Goal: Check status

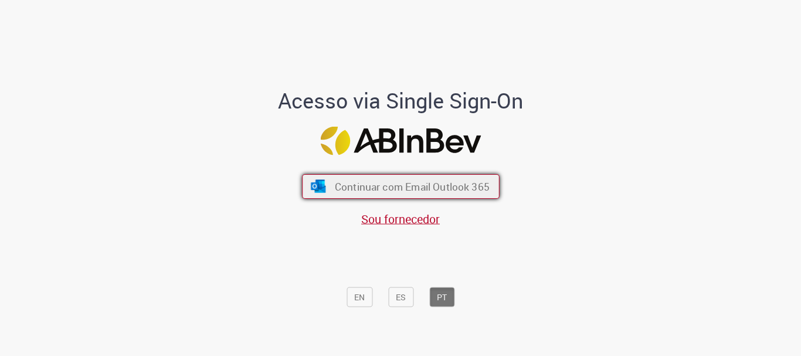
click at [366, 189] on span "Continuar com Email Outlook 365" at bounding box center [411, 186] width 155 height 13
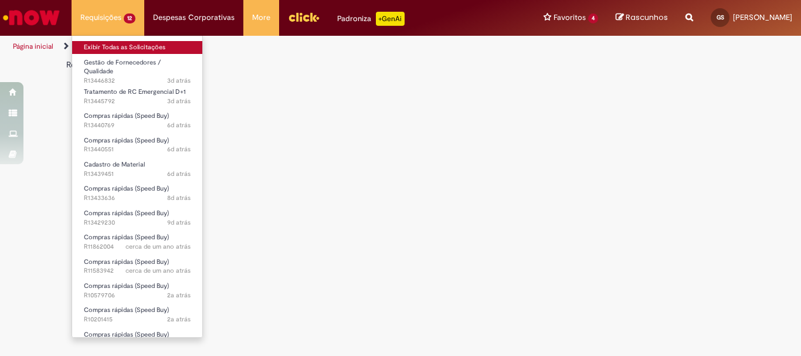
click at [100, 48] on link "Exibir Todas as Solicitações" at bounding box center [137, 47] width 130 height 13
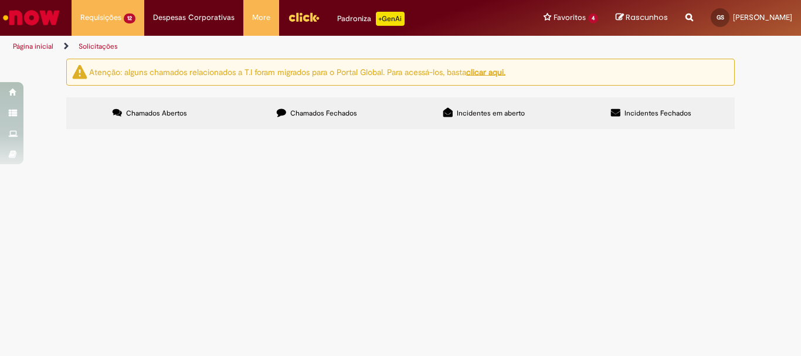
click at [300, 20] on img "Menu Cabeçalho" at bounding box center [304, 17] width 32 height 18
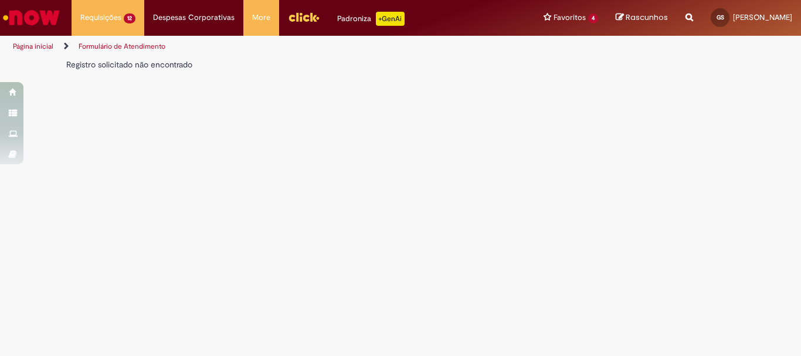
click at [32, 49] on link "Página inicial" at bounding box center [33, 46] width 40 height 9
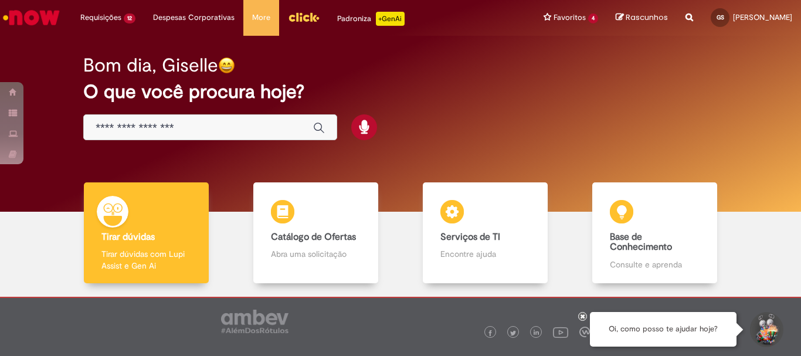
click at [297, 18] on img "Menu Cabeçalho" at bounding box center [304, 17] width 32 height 18
